Goal: Transaction & Acquisition: Purchase product/service

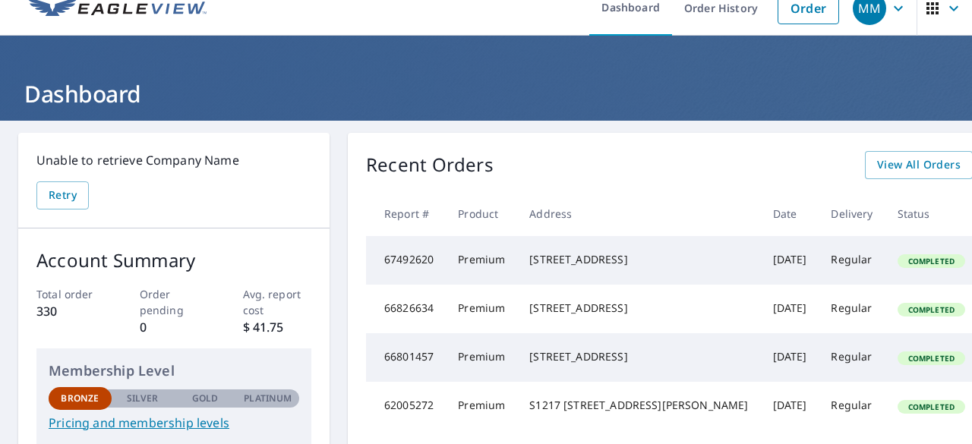
scroll to position [18, 0]
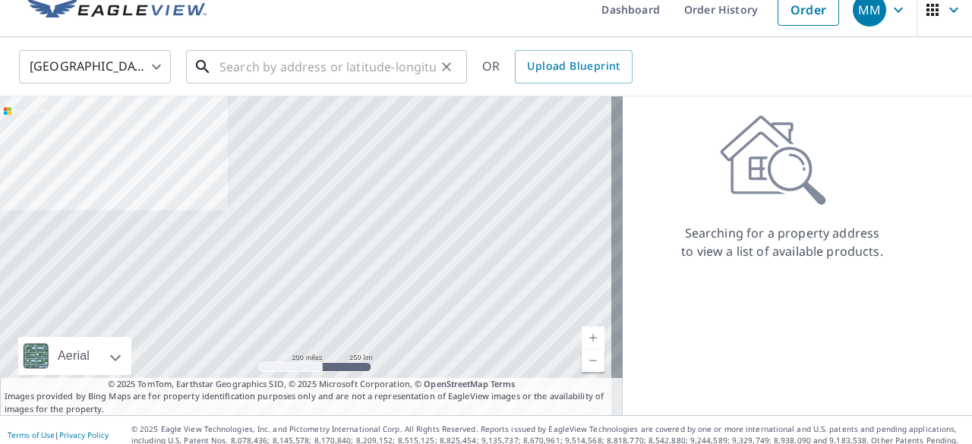
click at [287, 77] on input "text" at bounding box center [327, 67] width 216 height 43
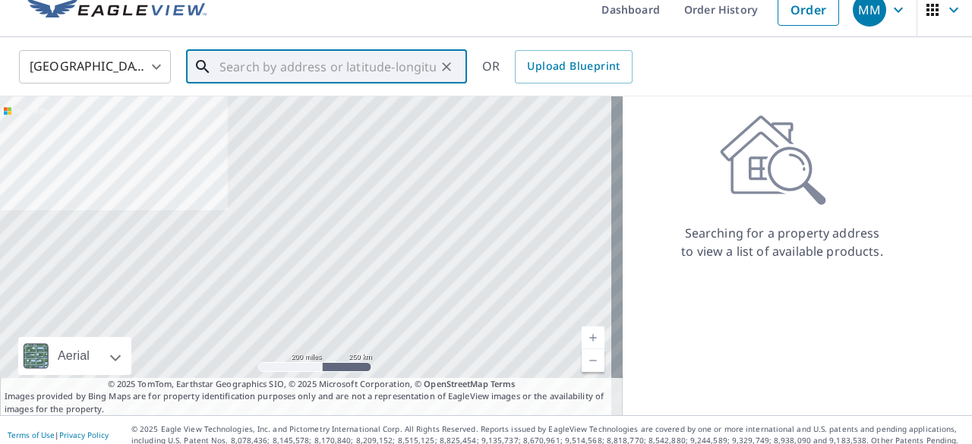
paste input "[STREET_ADDRESS]"
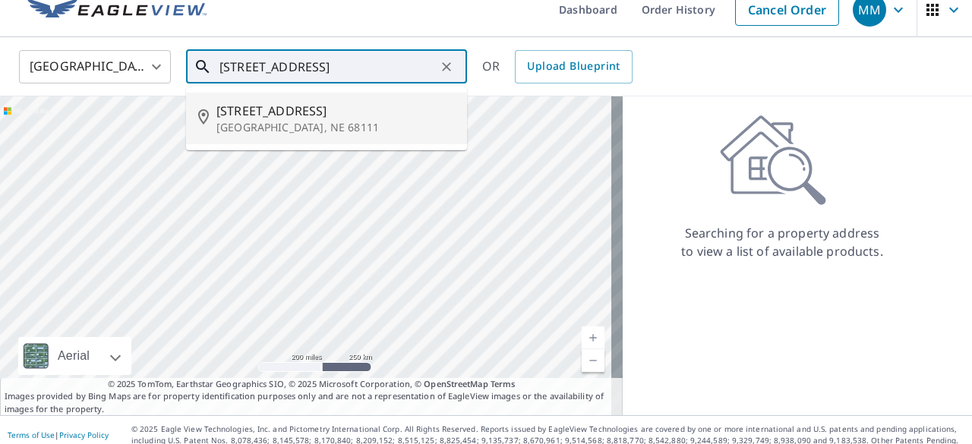
click at [282, 106] on span "[STREET_ADDRESS]" at bounding box center [335, 111] width 238 height 18
type input "[STREET_ADDRESS]"
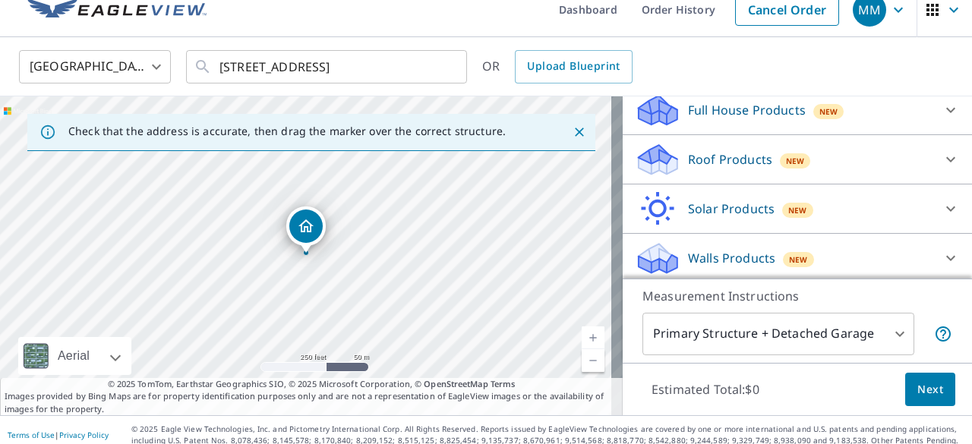
scroll to position [171, 0]
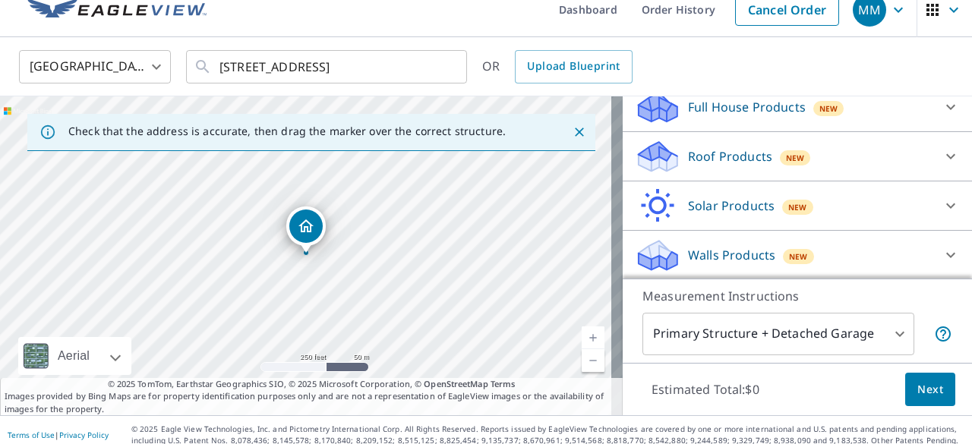
click at [941, 162] on icon at bounding box center [950, 156] width 18 height 18
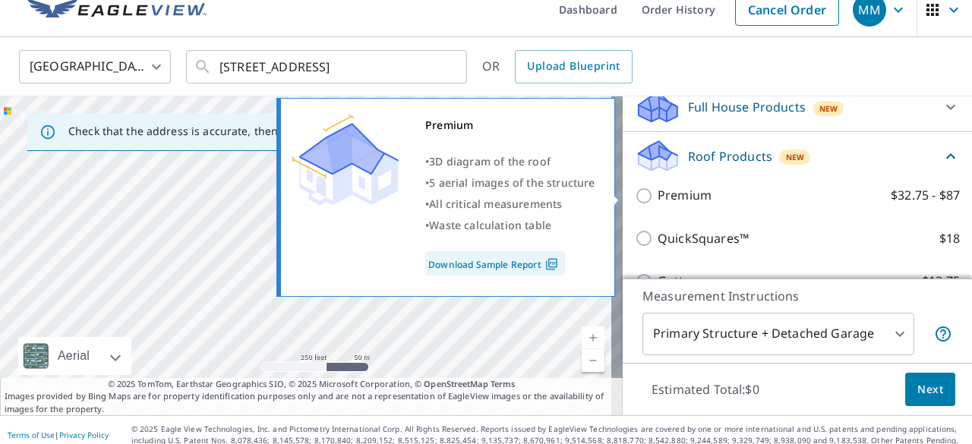
click at [635, 197] on input "Premium $32.75 - $87" at bounding box center [646, 196] width 23 height 18
checkbox input "true"
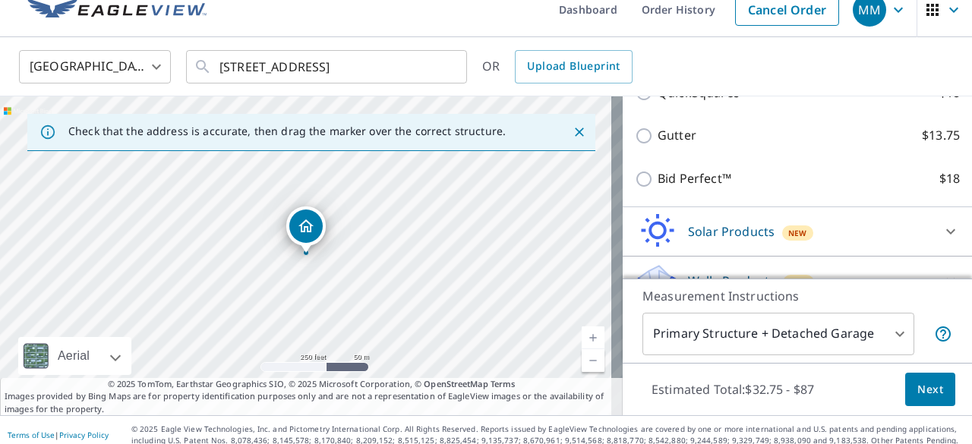
scroll to position [400, 0]
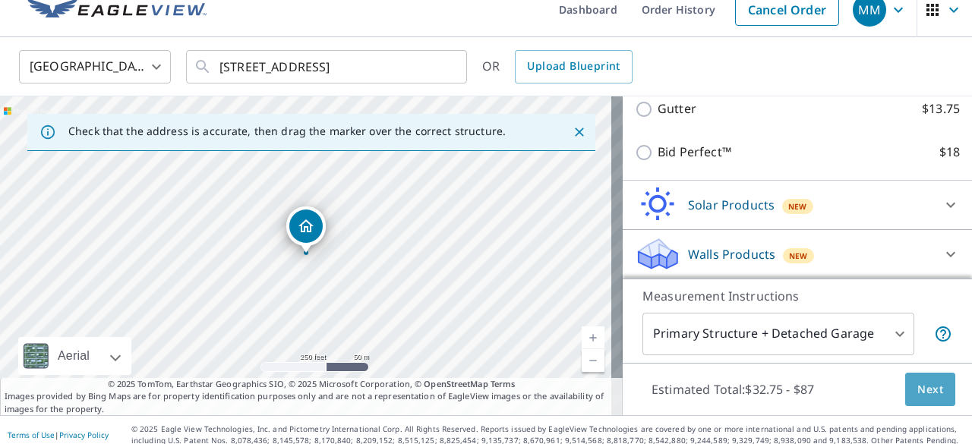
click at [940, 391] on button "Next" at bounding box center [930, 390] width 50 height 34
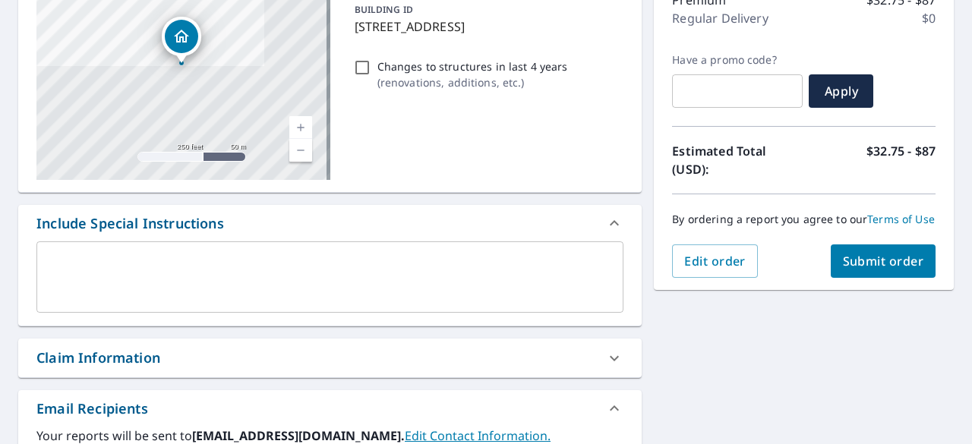
scroll to position [216, 0]
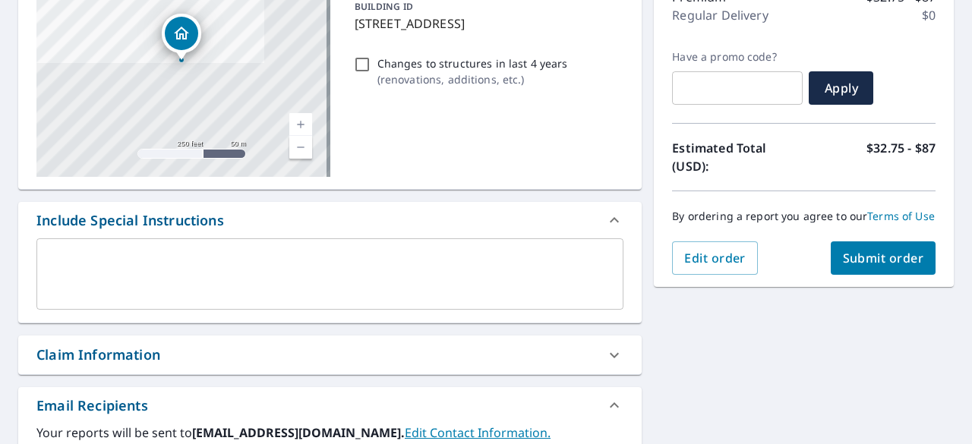
click at [887, 266] on span "Submit order" at bounding box center [883, 258] width 81 height 17
